Goal: Navigation & Orientation: Find specific page/section

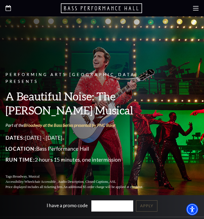
click at [196, 10] on use at bounding box center [195, 8] width 5 height 4
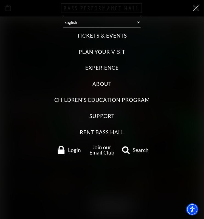
click at [105, 37] on label "Tickets & Events" at bounding box center [102, 35] width 50 height 7
click at [0, 0] on Events "Tickets & Events" at bounding box center [0, 0] width 0 height 0
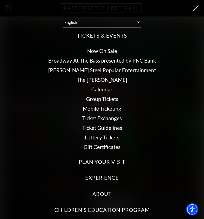
click at [100, 88] on link "Calendar" at bounding box center [102, 89] width 21 height 6
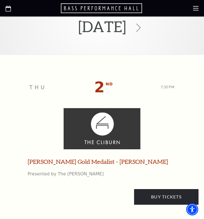
scroll to position [177, 0]
